Goal: Information Seeking & Learning: Compare options

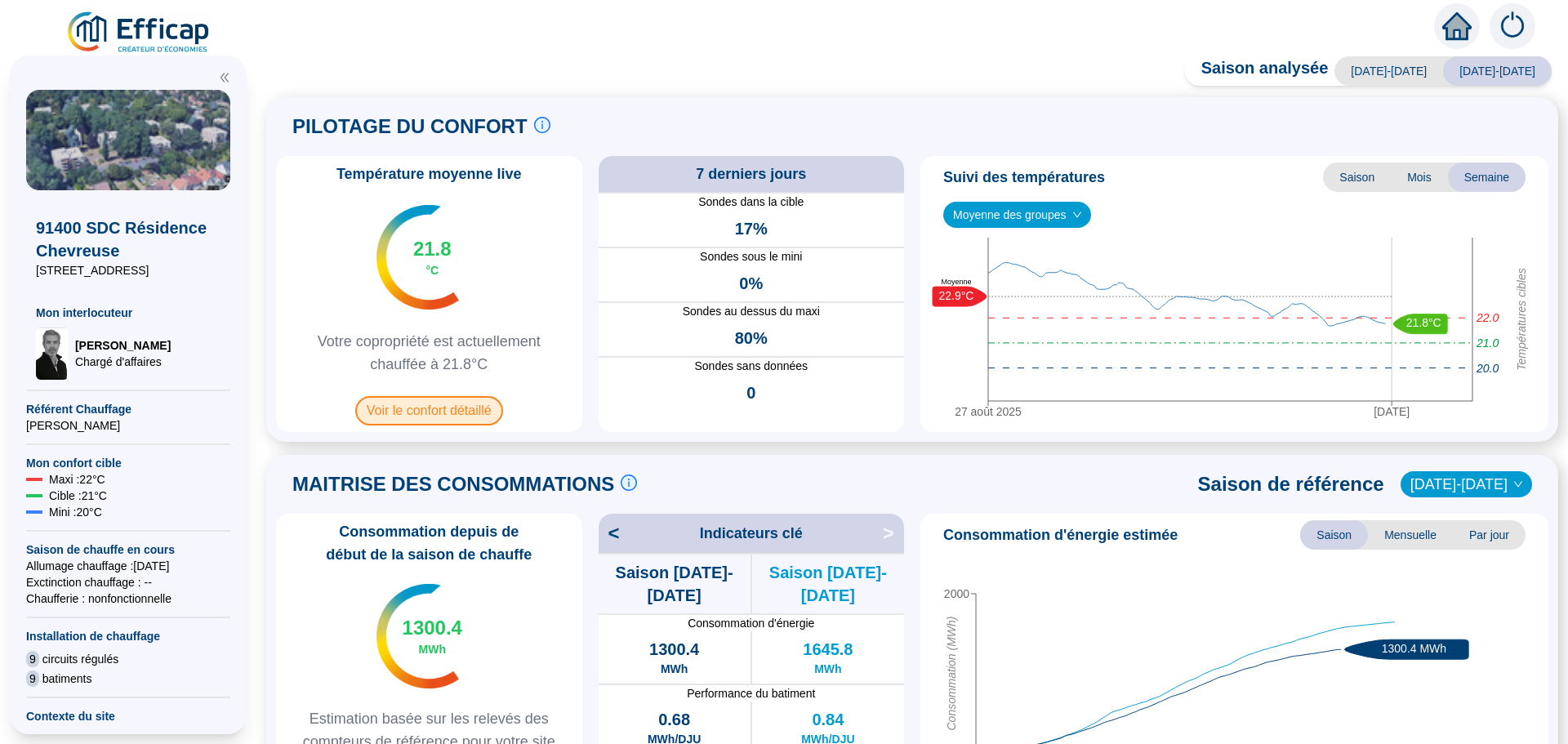
click at [430, 404] on span "Voir le confort détaillé" at bounding box center [429, 411] width 148 height 29
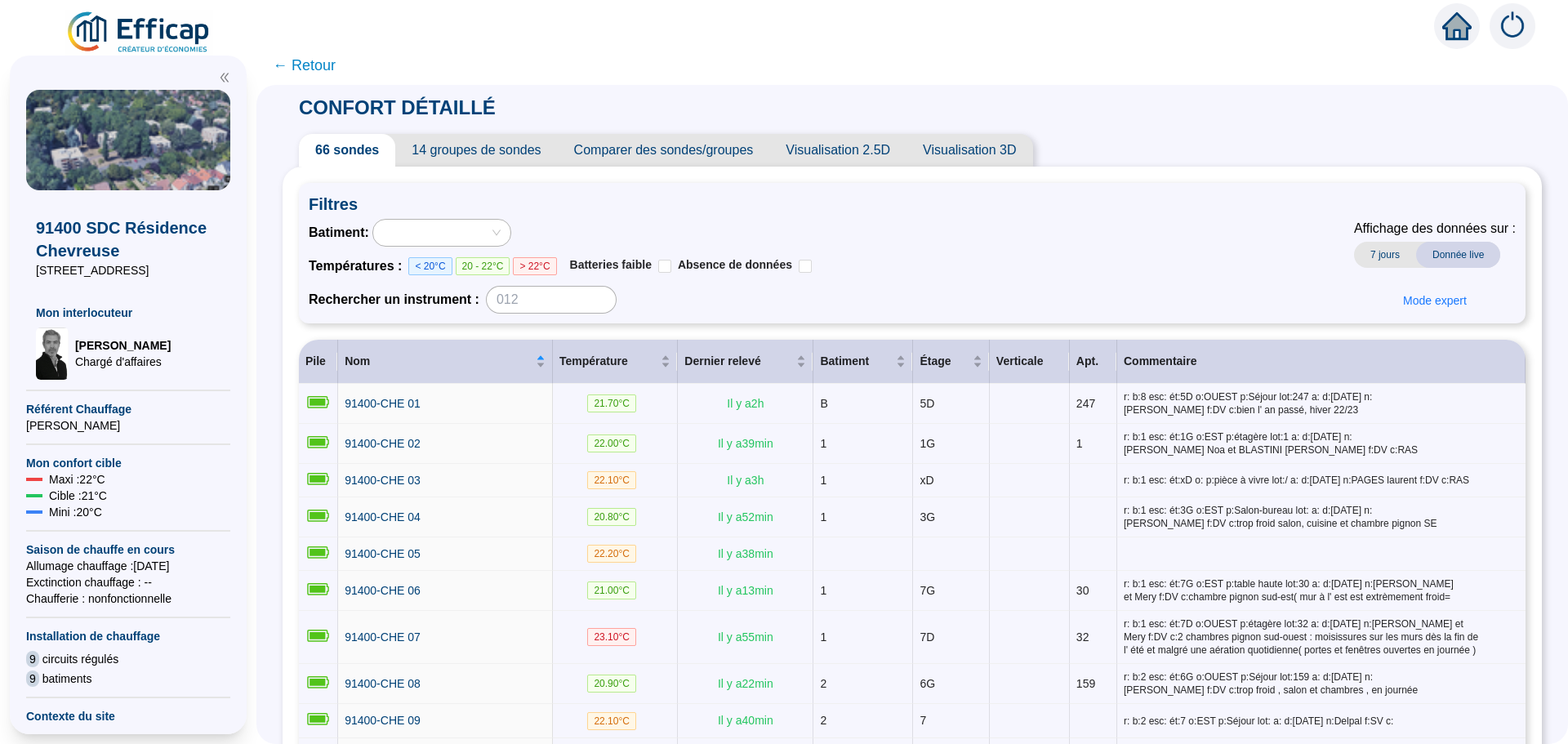
click at [716, 152] on span "Comparer des sondes/groupes" at bounding box center [664, 150] width 212 height 33
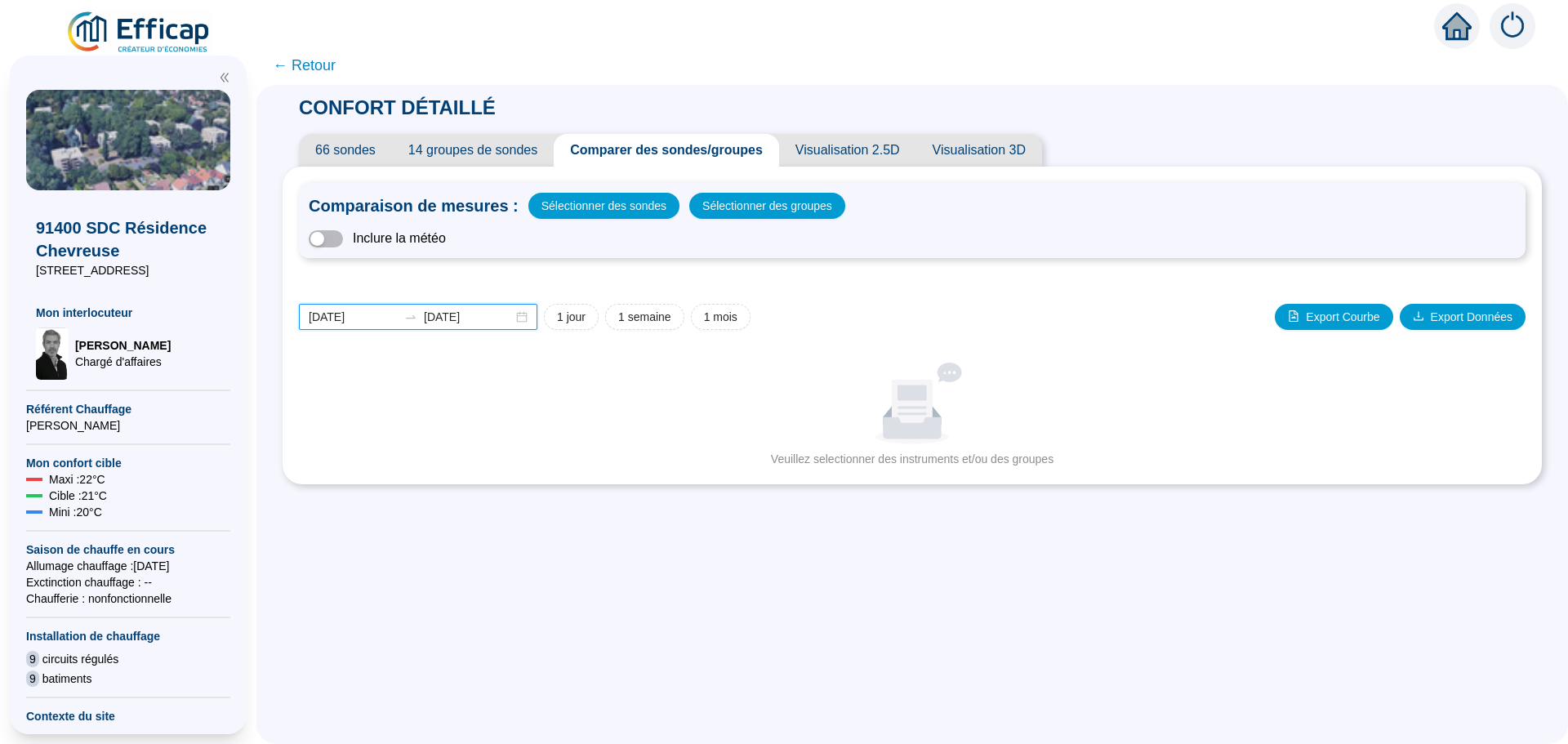
click at [384, 319] on input "[DATE]" at bounding box center [353, 317] width 89 height 17
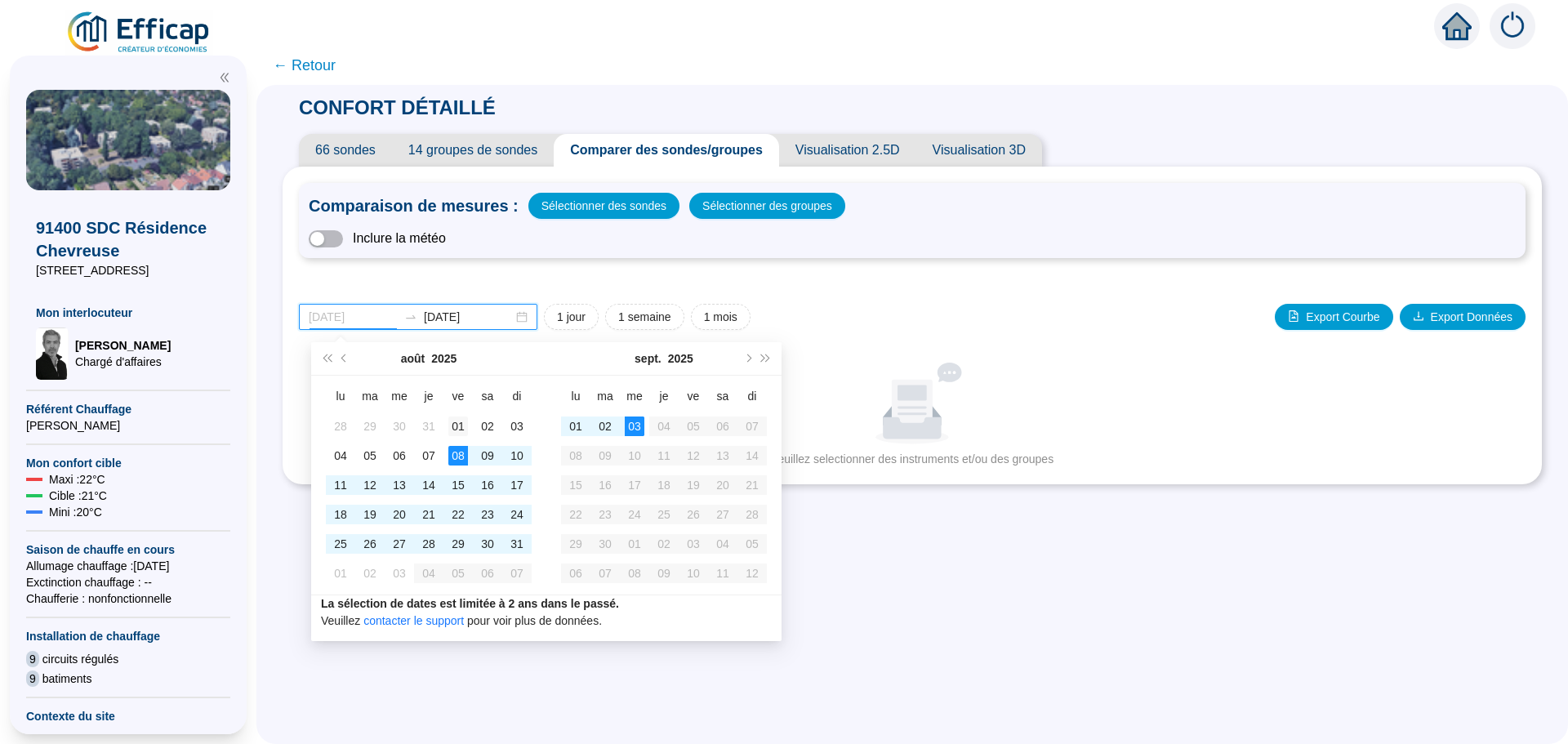
type input "[DATE]"
click at [461, 434] on div "01" at bounding box center [458, 426] width 20 height 20
type input "[DATE]"
click at [514, 548] on div "31" at bounding box center [517, 544] width 20 height 20
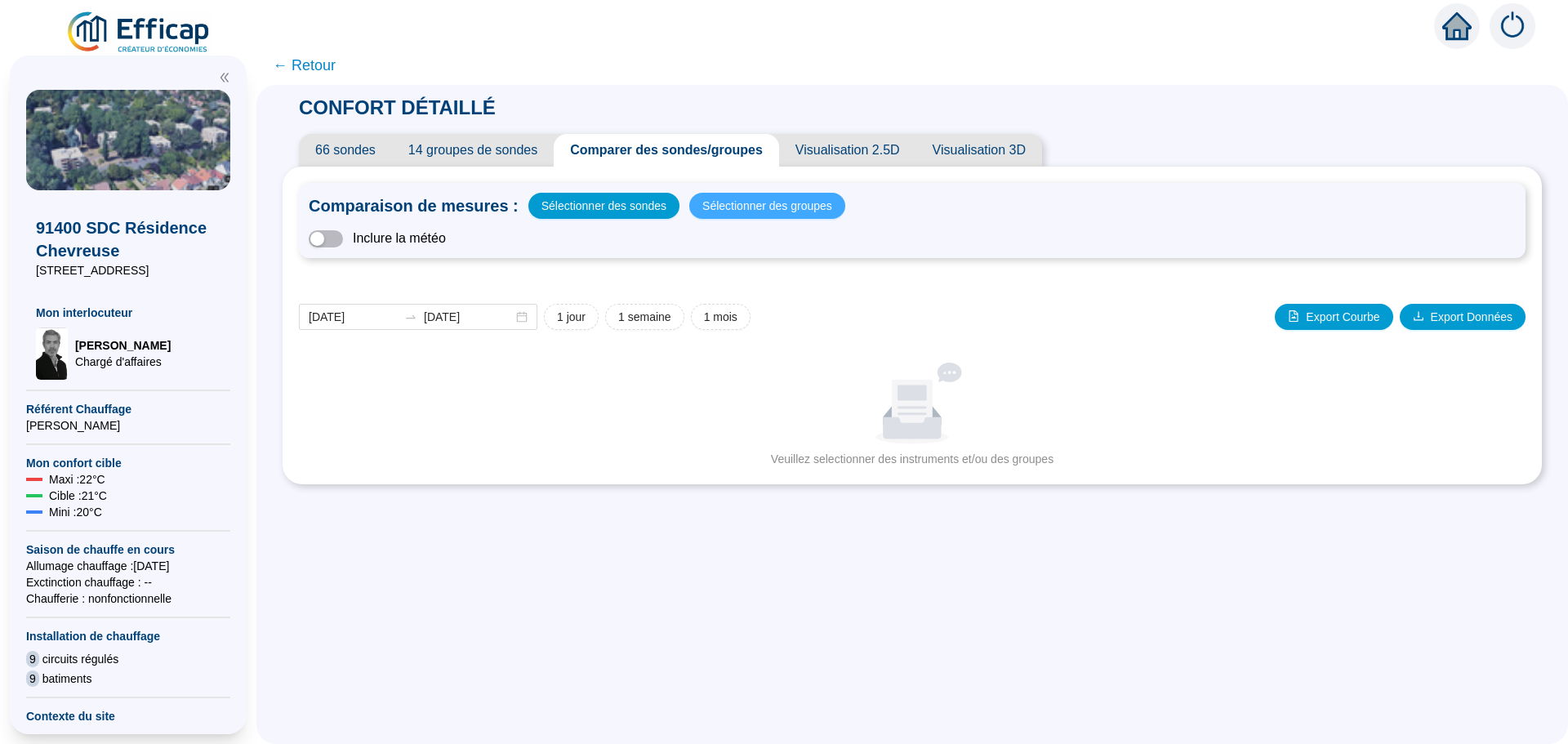
click at [750, 206] on span "Sélectionner des groupes" at bounding box center [767, 206] width 130 height 23
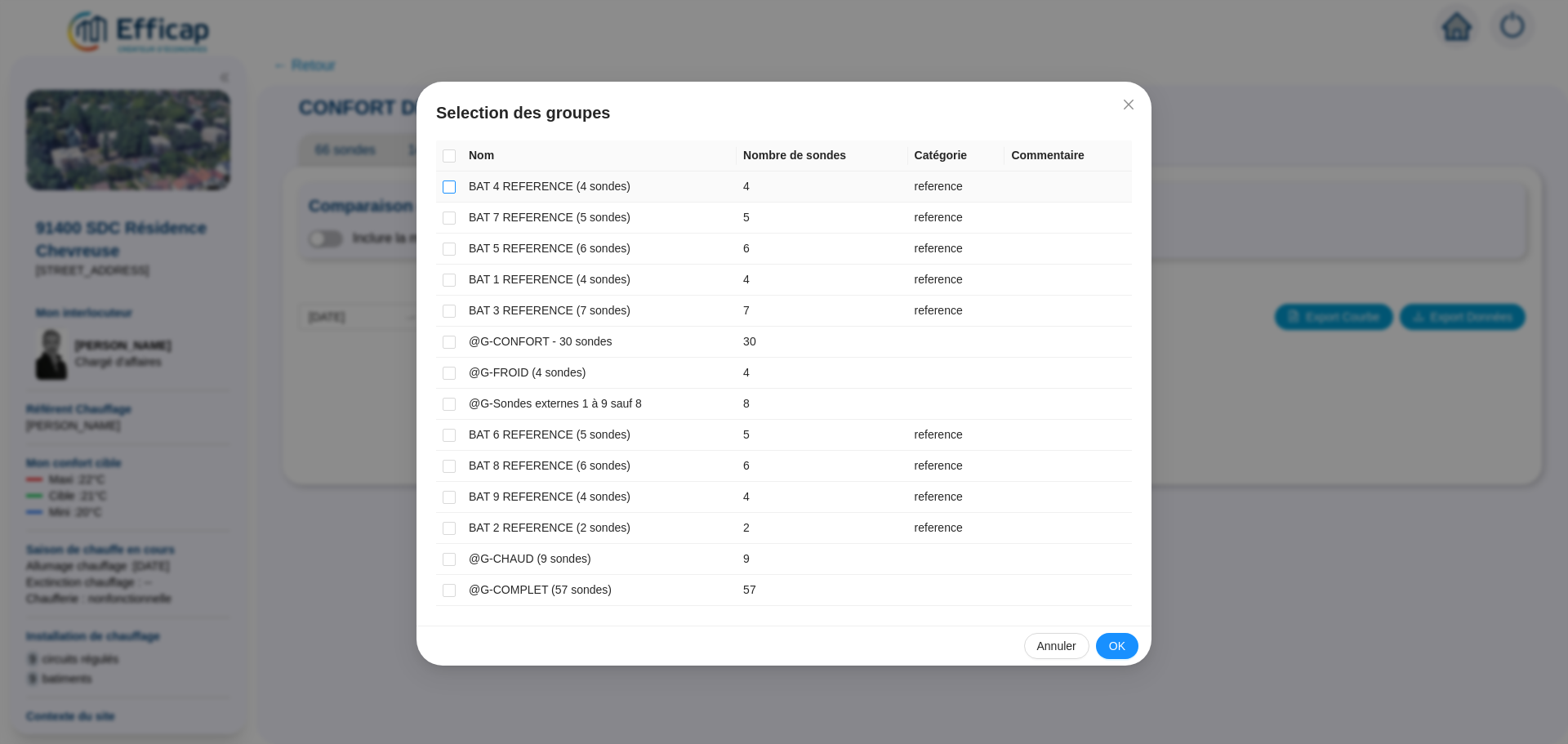
click at [446, 190] on input "checkbox" at bounding box center [449, 187] width 13 height 13
checkbox input "true"
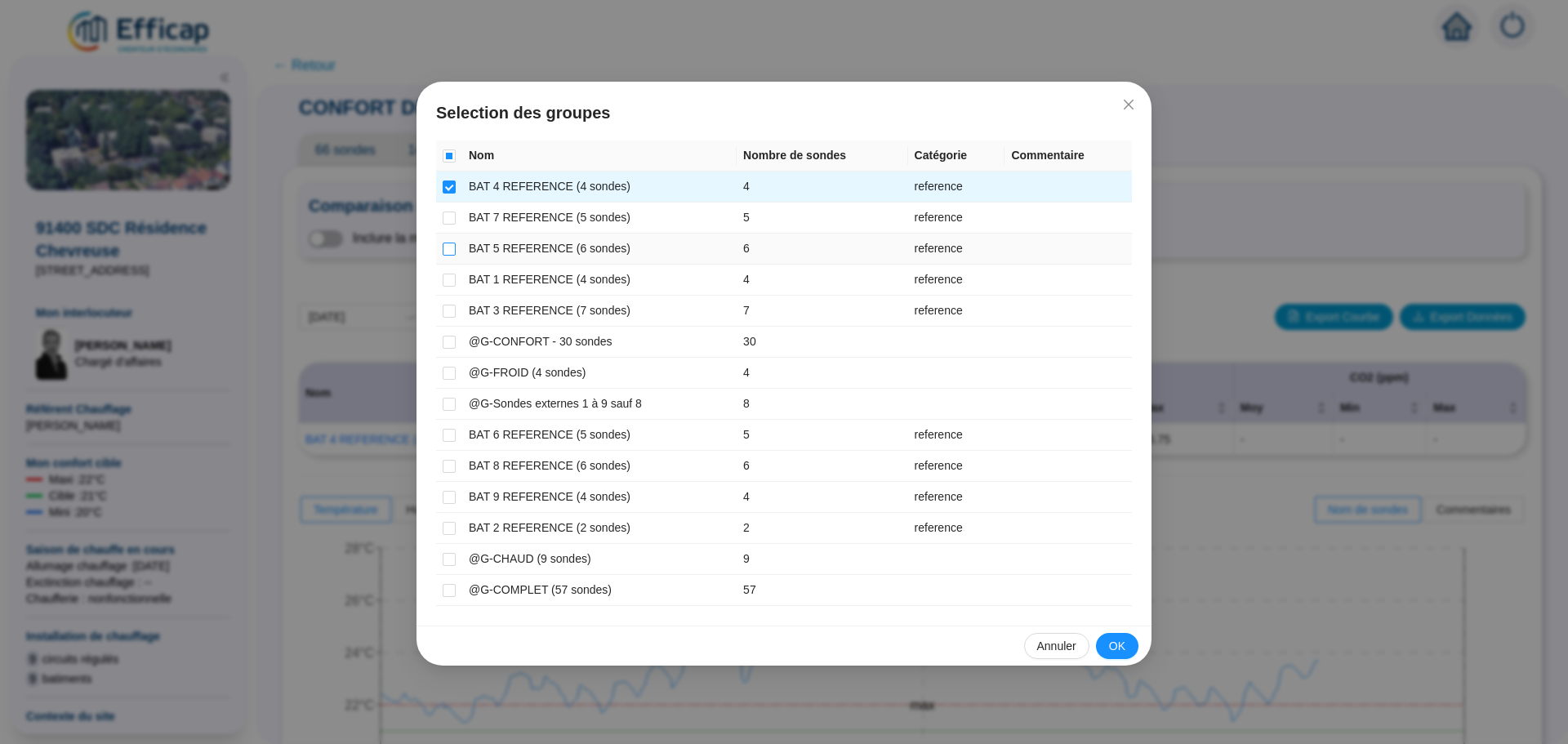
click at [448, 251] on input "checkbox" at bounding box center [449, 249] width 13 height 13
checkbox input "true"
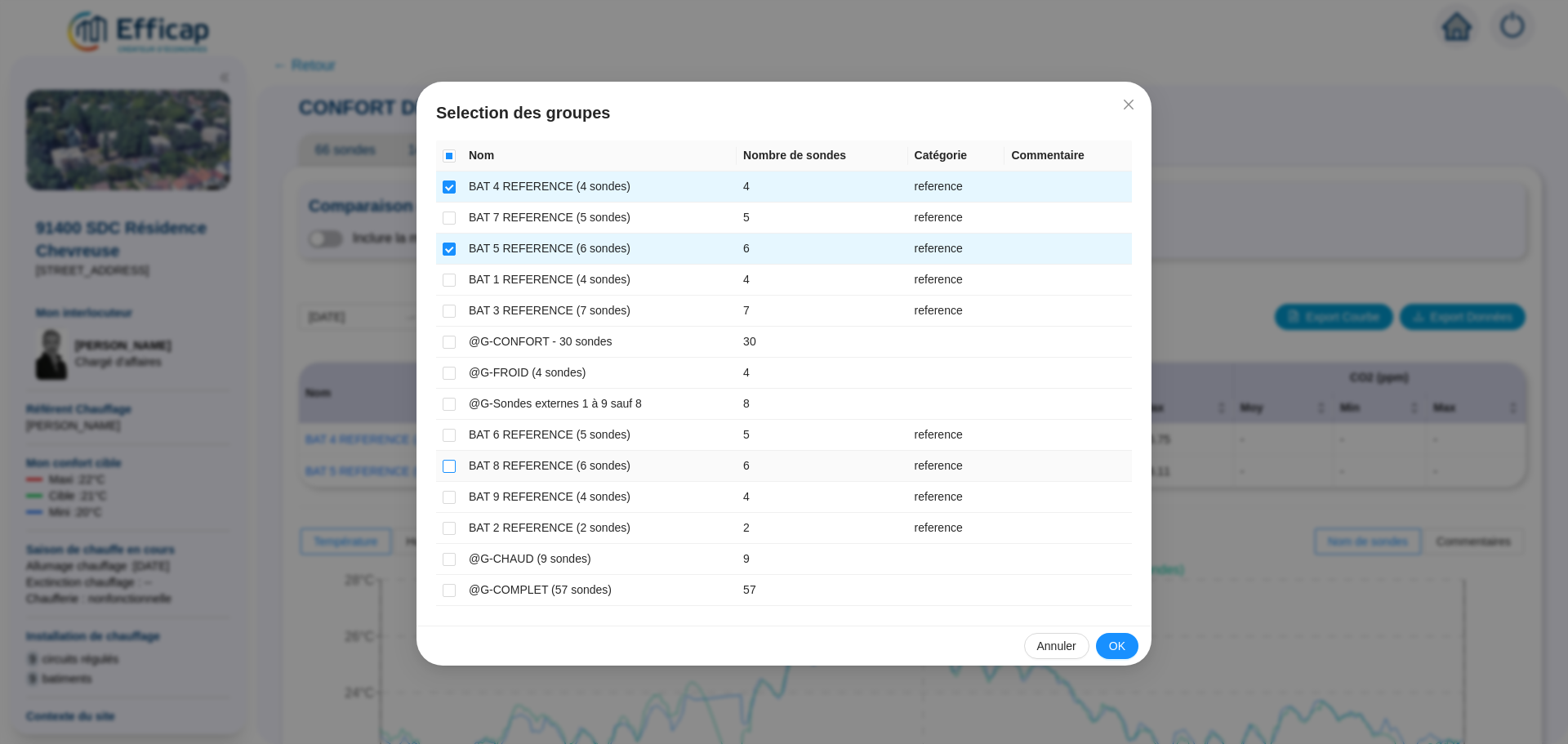
click at [448, 466] on input "checkbox" at bounding box center [449, 466] width 13 height 13
checkbox input "true"
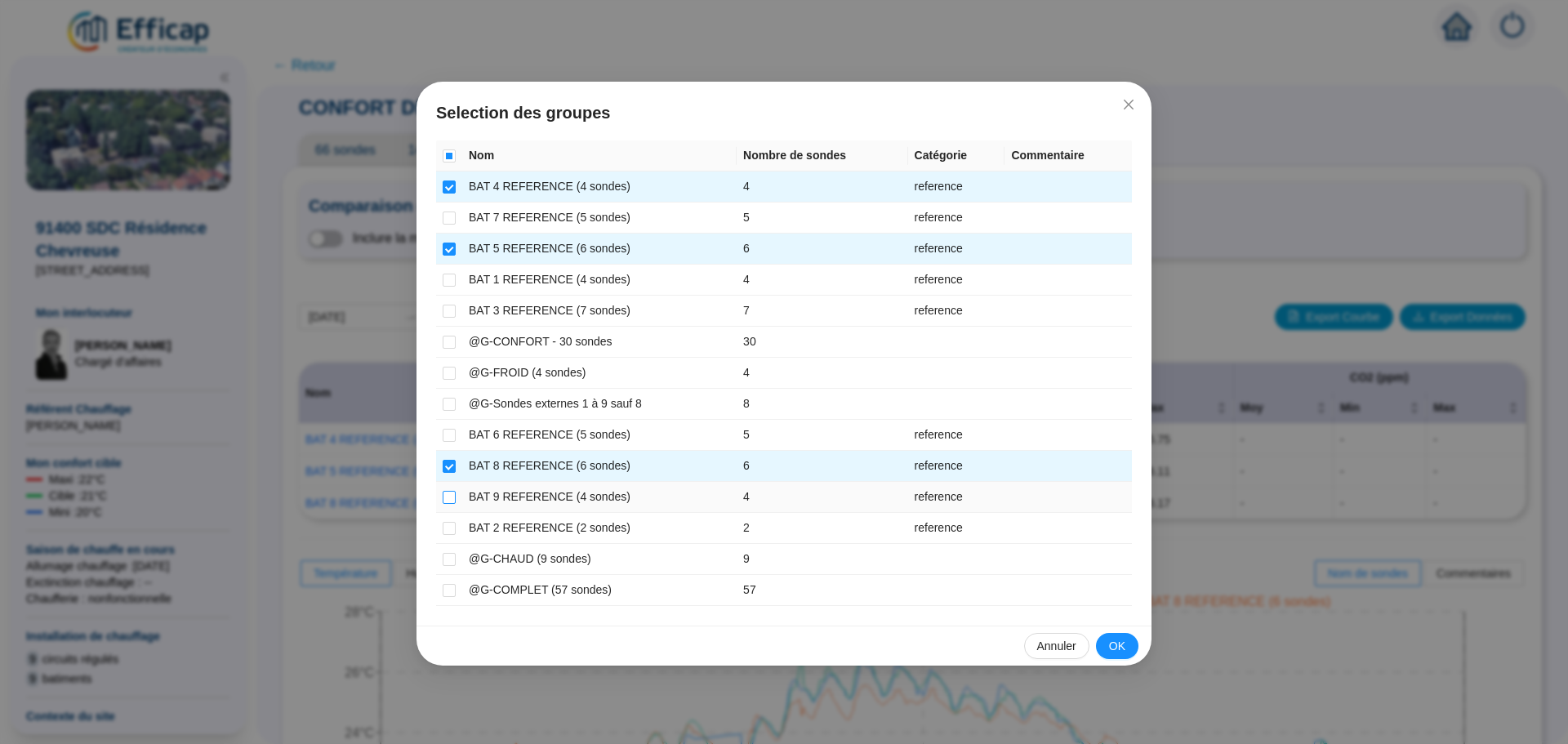
click at [449, 497] on input "checkbox" at bounding box center [449, 497] width 13 height 13
checkbox input "true"
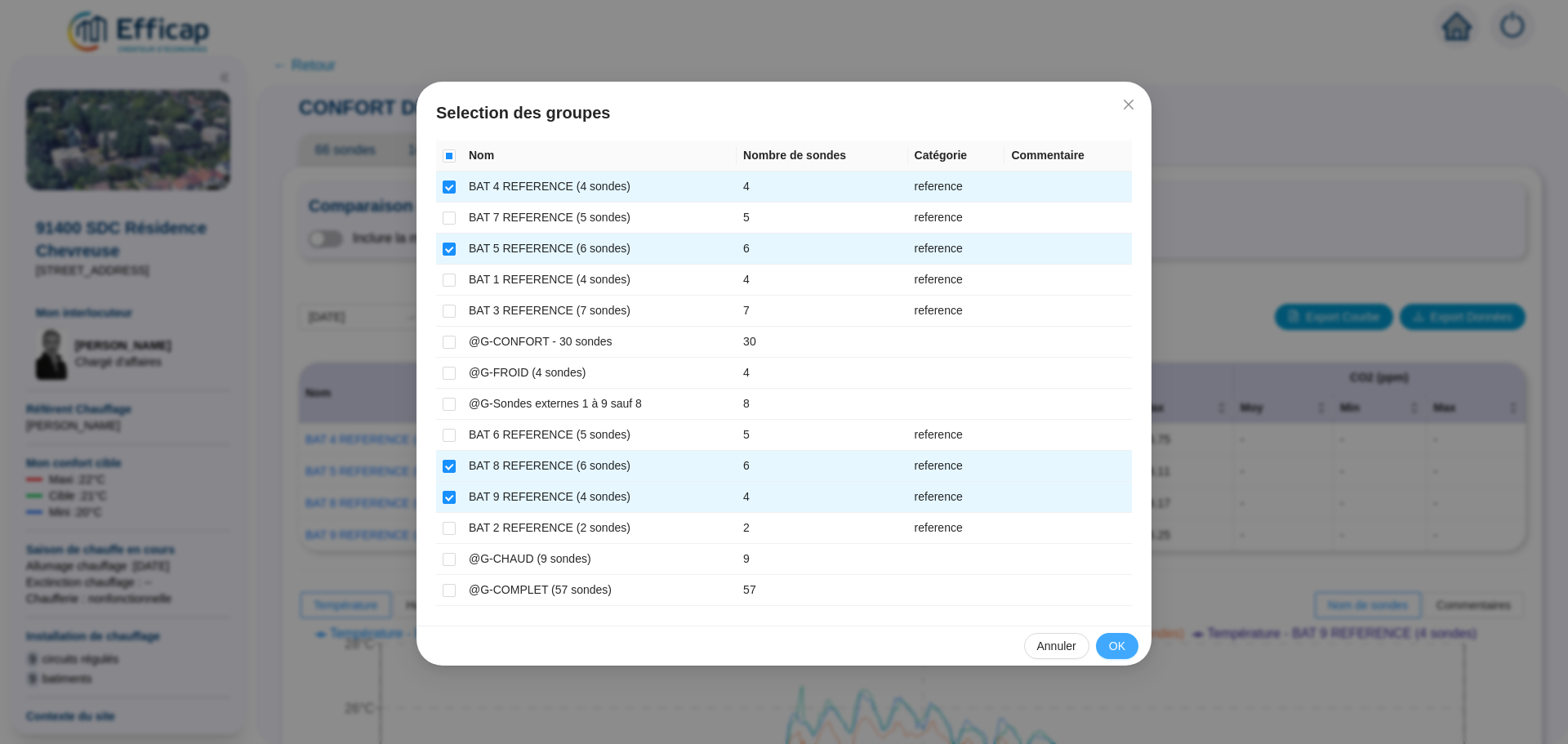
click at [1128, 643] on button "OK" at bounding box center [1117, 646] width 42 height 26
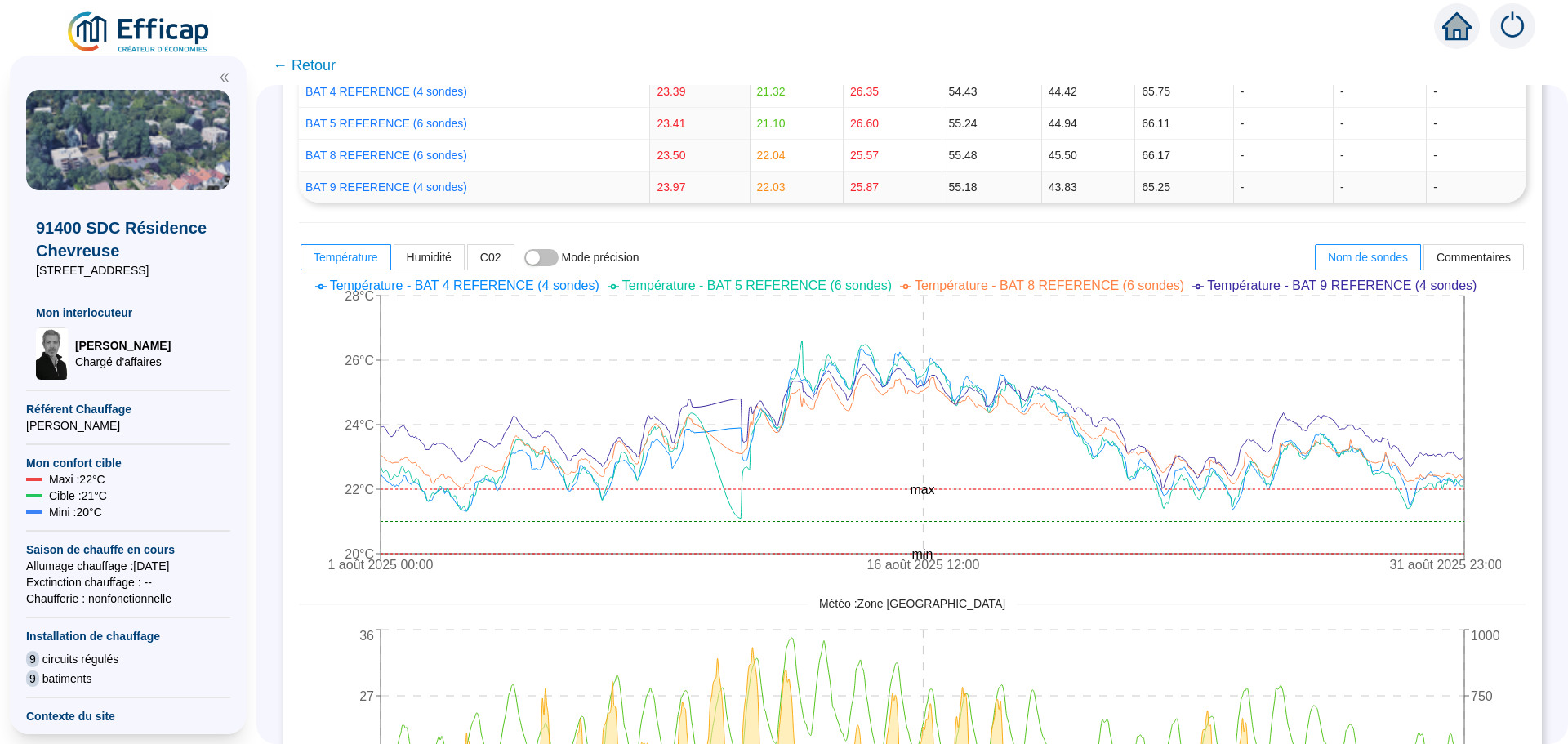
scroll to position [408, 0]
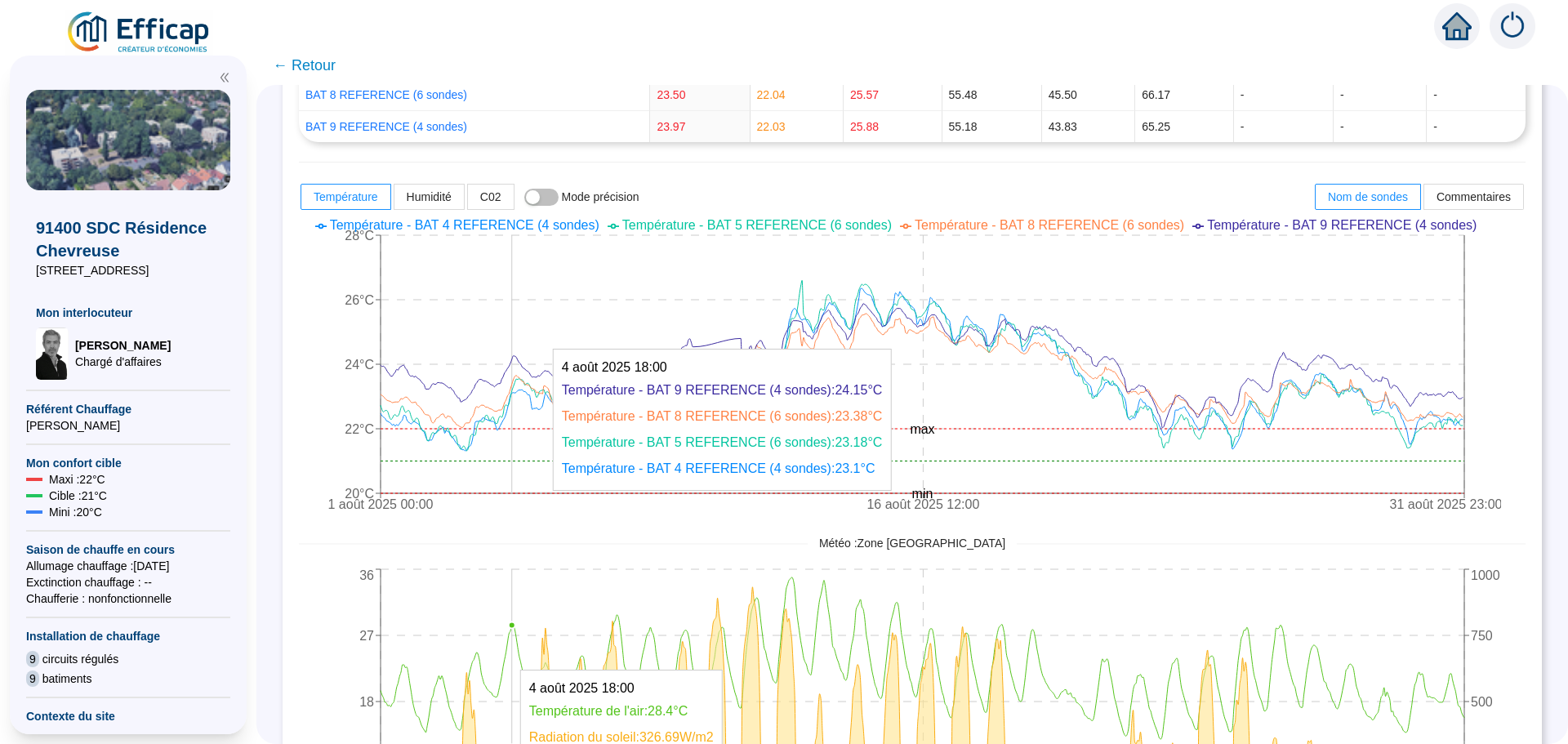
click at [524, 662] on icon "[DATE] 00:00 [DATE] 12:00 [DATE] 23:00 0 9 18 27 36 0 250 500 750 1000" at bounding box center [900, 728] width 1202 height 327
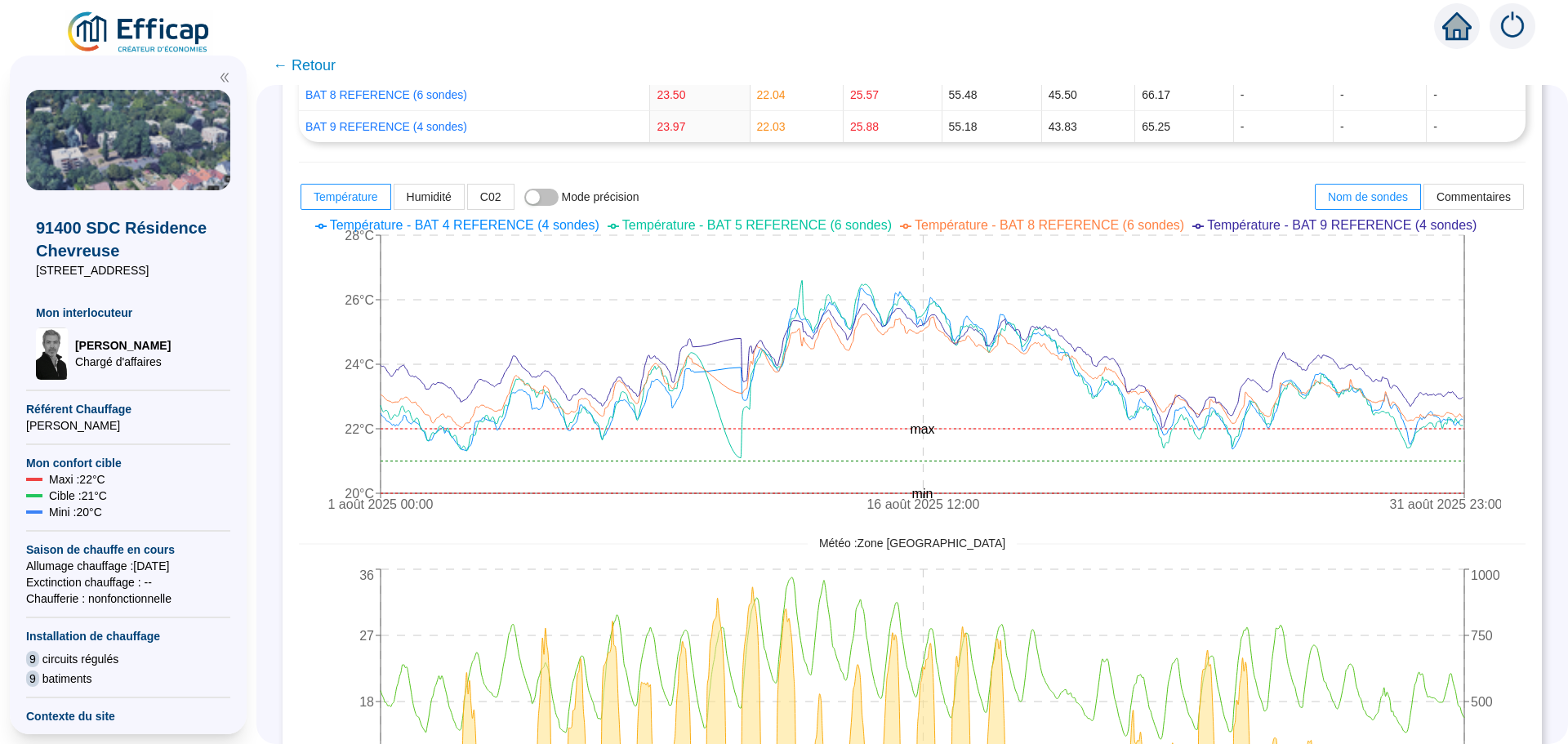
scroll to position [430, 0]
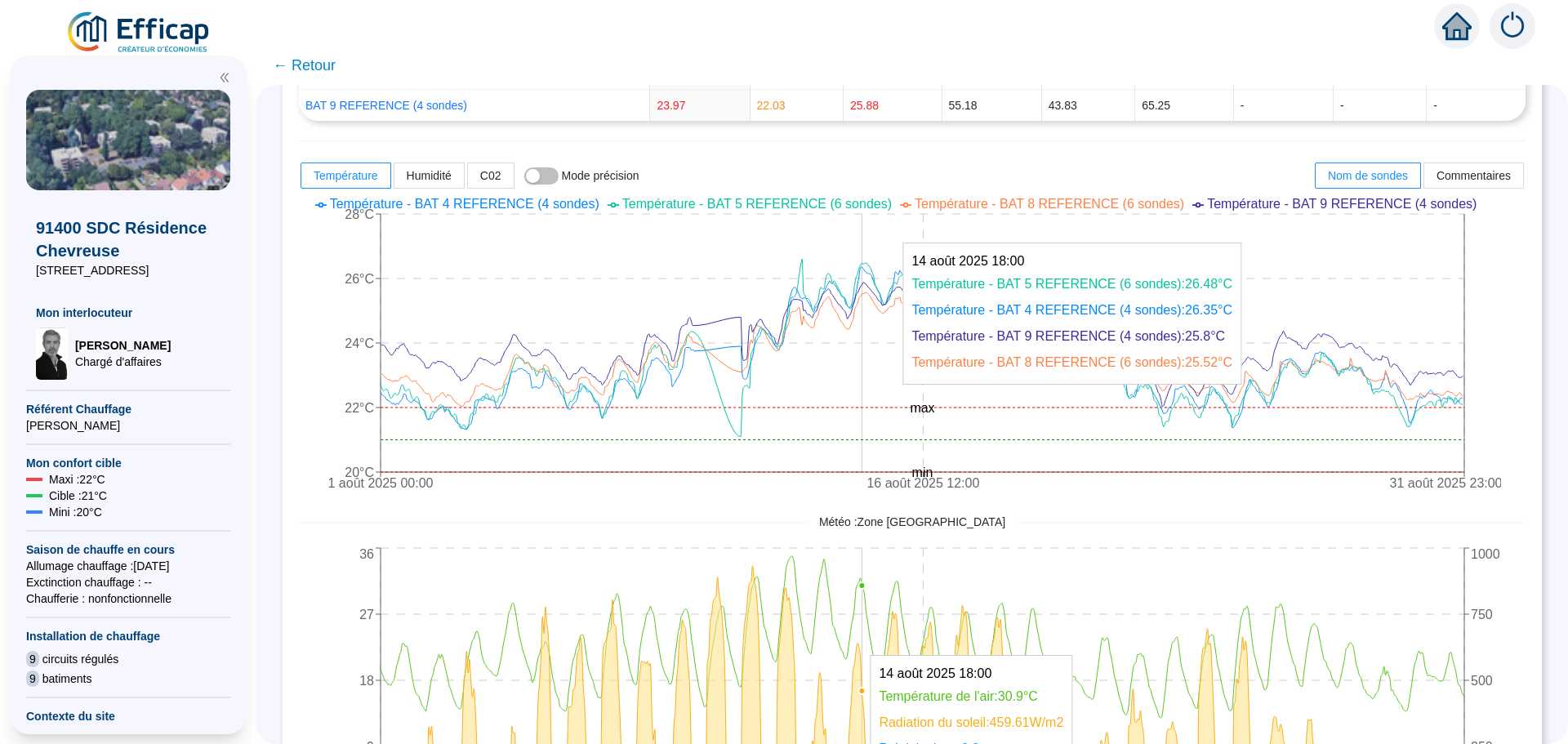
click at [875, 425] on icon "1 août 2025 00:00 16 août 2025 12:00 31 août 2025 23:00 20°C 22°C 24°C 26°C 28°…" at bounding box center [900, 345] width 1202 height 310
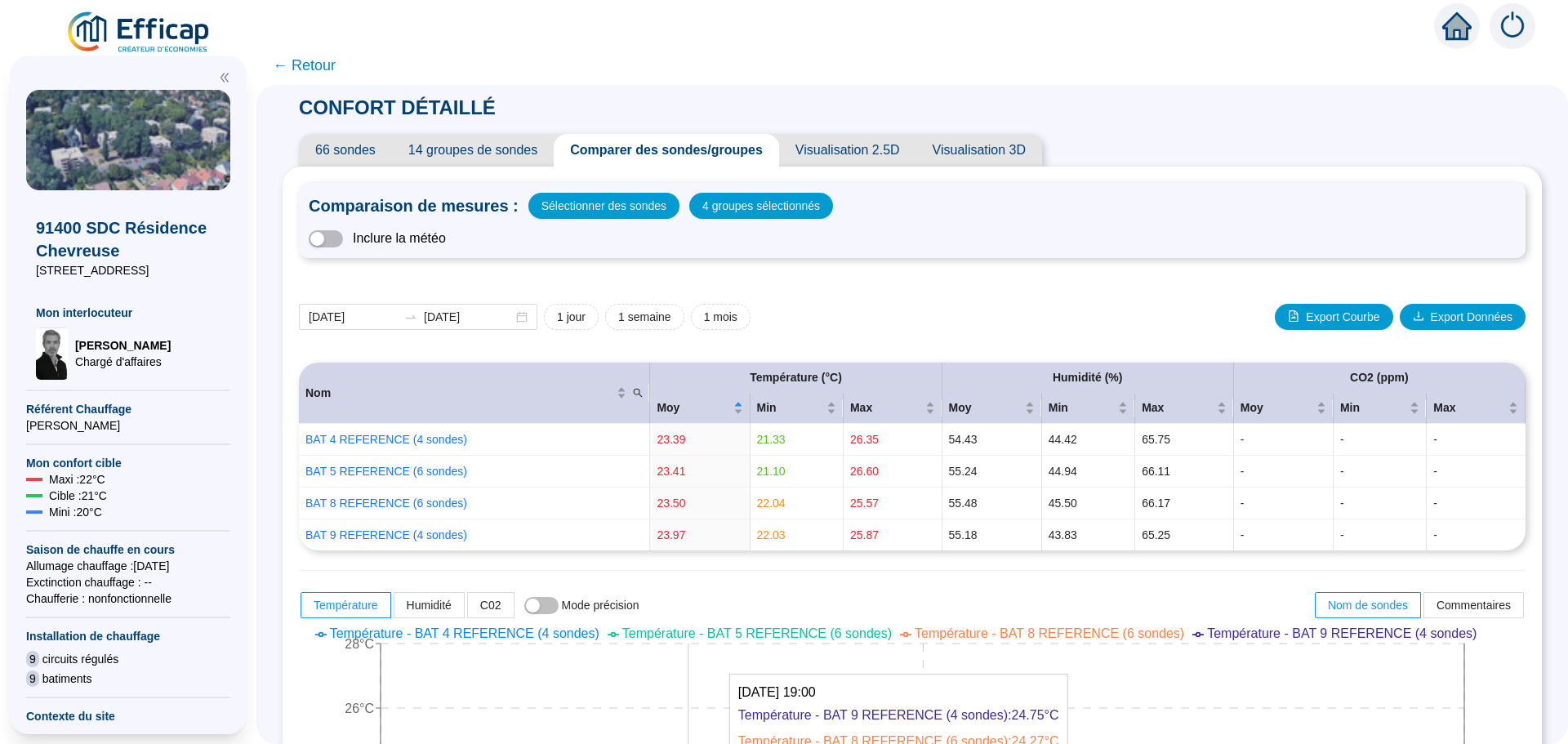
scroll to position [430, 0]
